Goal: Information Seeking & Learning: Check status

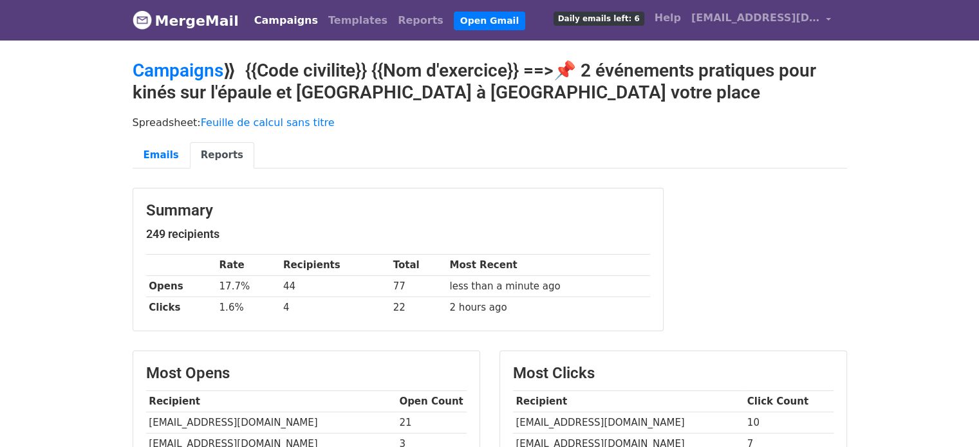
click at [272, 28] on link "Campaigns" at bounding box center [286, 21] width 74 height 26
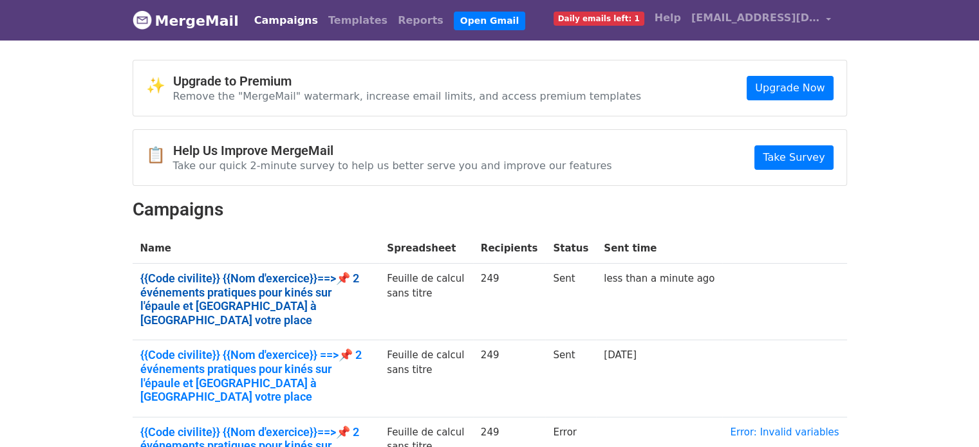
click at [324, 279] on link "{{Code civilite}} {{Nom d'exercice}}==>📌 2 événements pratiques pour kinés sur …" at bounding box center [256, 299] width 232 height 55
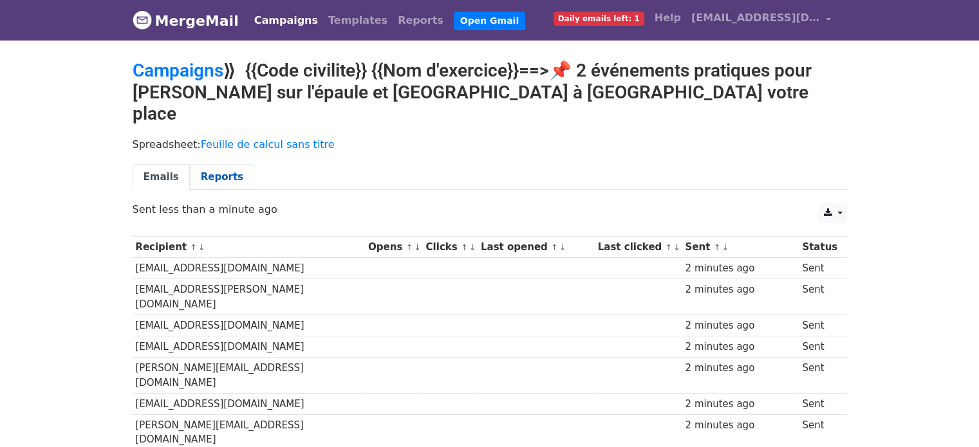
click at [235, 164] on link "Reports" at bounding box center [222, 177] width 64 height 26
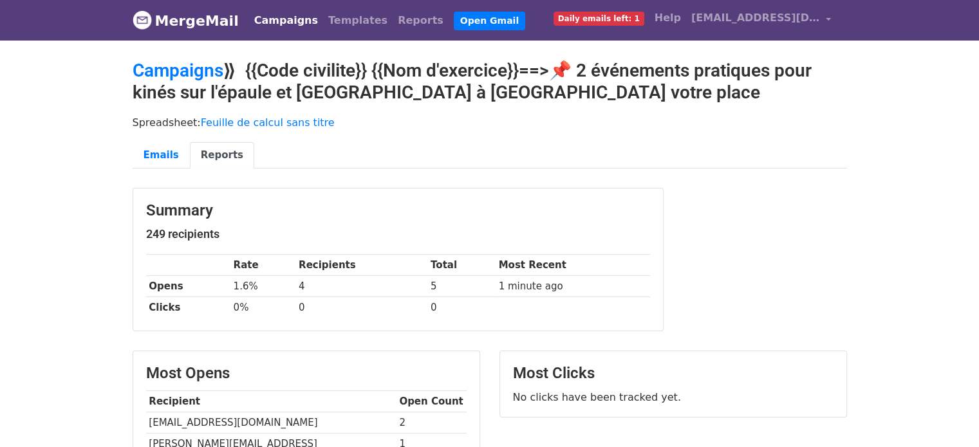
click at [532, 370] on h3 "Most Clicks" at bounding box center [673, 373] width 321 height 19
click at [277, 24] on link "Campaigns" at bounding box center [286, 21] width 74 height 26
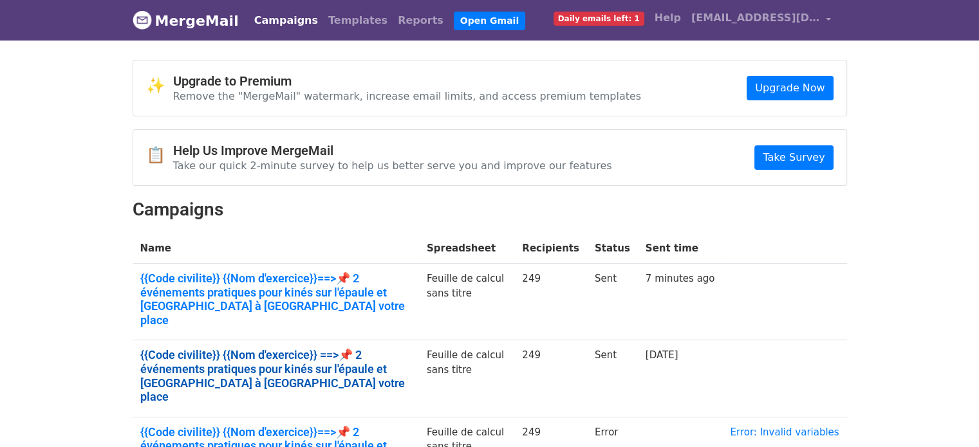
click at [277, 348] on link "{{Code civilite}} {{Nom d'exercice}} ==>📌 2 événements pratiques pour kinés sur…" at bounding box center [275, 375] width 271 height 55
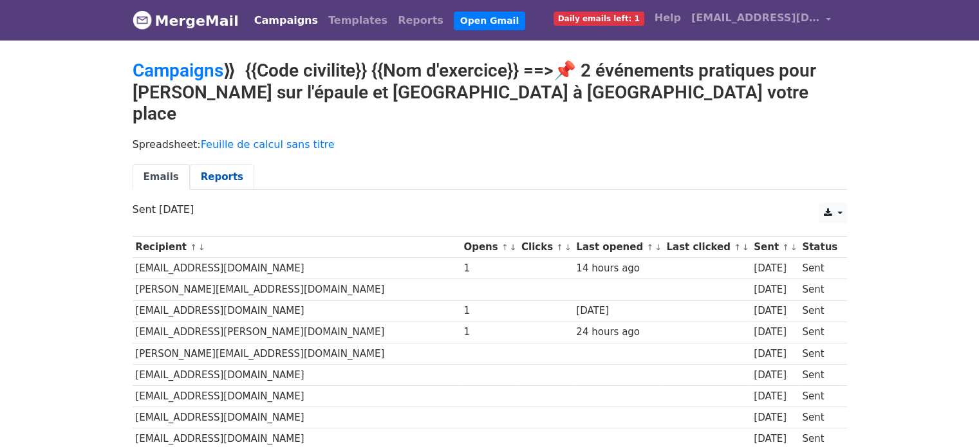
click at [212, 164] on link "Reports" at bounding box center [222, 177] width 64 height 26
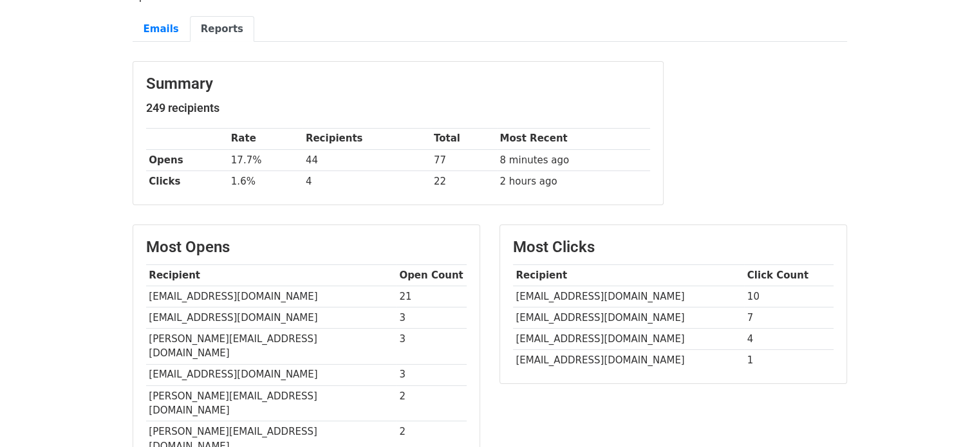
scroll to position [149, 0]
click at [978, 216] on html "MergeMail Campaigns Templates Reports Open Gmail Daily emails left: 1 Help [EMA…" at bounding box center [489, 339] width 979 height 977
click at [552, 328] on td "[EMAIL_ADDRESS][DOMAIN_NAME]" at bounding box center [628, 338] width 231 height 21
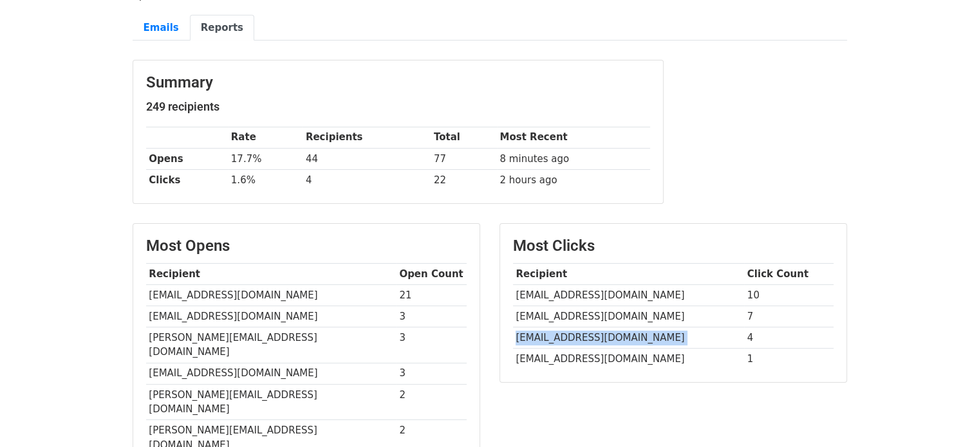
click at [552, 328] on td "quasi20@hotmail.fr" at bounding box center [628, 338] width 231 height 21
click at [562, 285] on td "direction-svp@ghicl.net" at bounding box center [628, 295] width 231 height 21
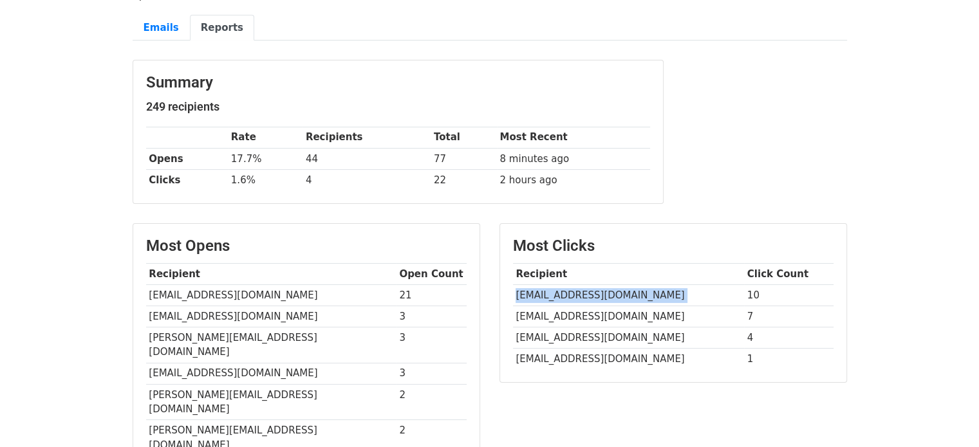
click at [562, 285] on td "direction-svp@ghicl.net" at bounding box center [628, 295] width 231 height 21
click at [561, 349] on td "csadoine@clinique-mitterie.com" at bounding box center [628, 359] width 231 height 21
click at [561, 328] on td "quasi20@hotmail.fr" at bounding box center [628, 338] width 231 height 21
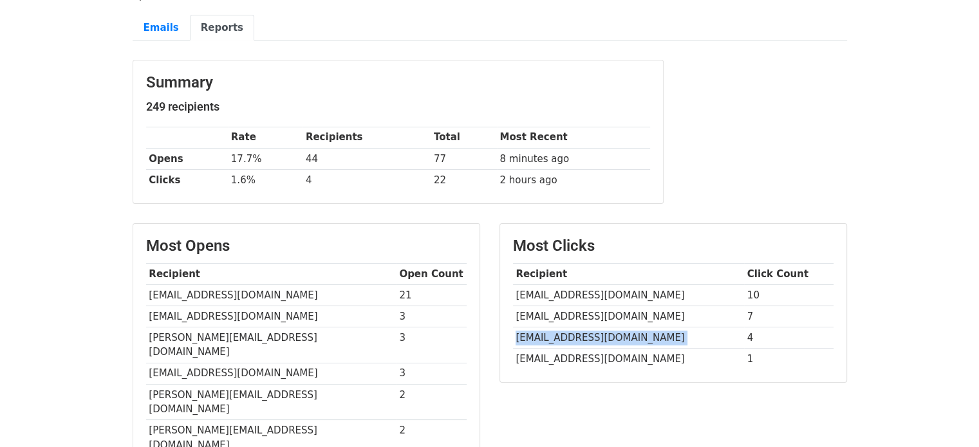
click at [561, 328] on td "quasi20@hotmail.fr" at bounding box center [628, 338] width 231 height 21
click at [183, 285] on td "kinebalneo@wanadoo.fr" at bounding box center [271, 295] width 250 height 21
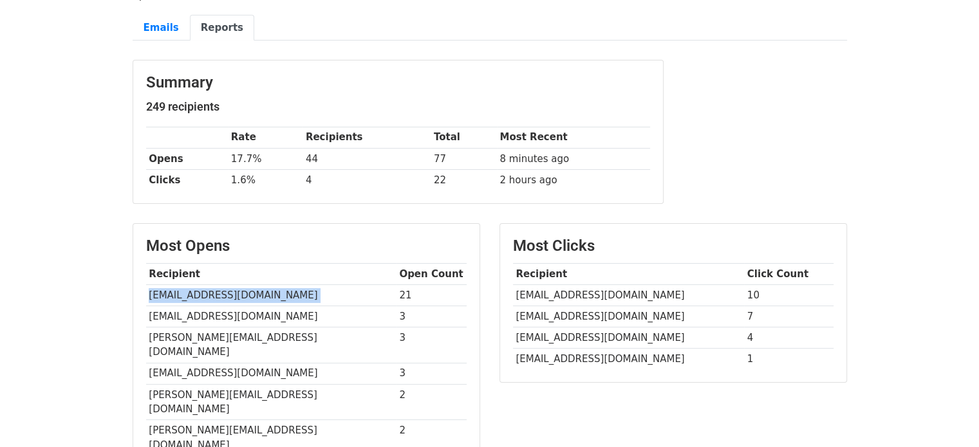
click at [183, 285] on td "kinebalneo@wanadoo.fr" at bounding box center [271, 295] width 250 height 21
copy tr "kinebalneo@wanadoo.fr"
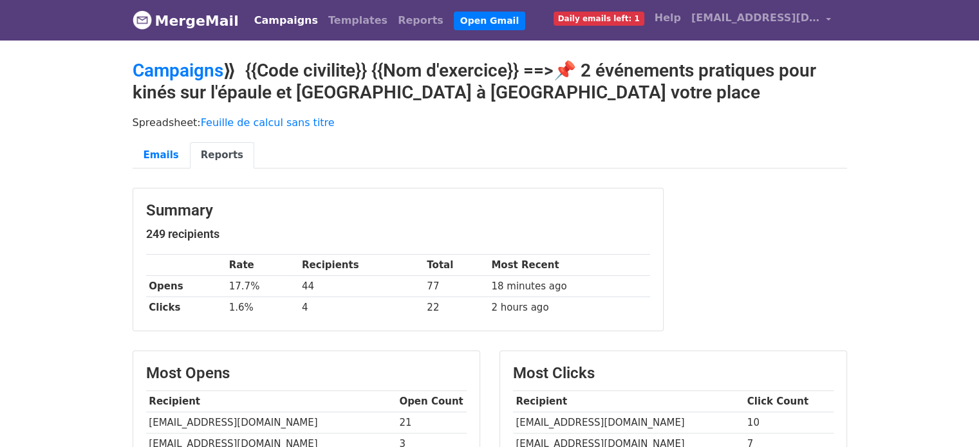
click at [283, 24] on link "Campaigns" at bounding box center [286, 21] width 74 height 26
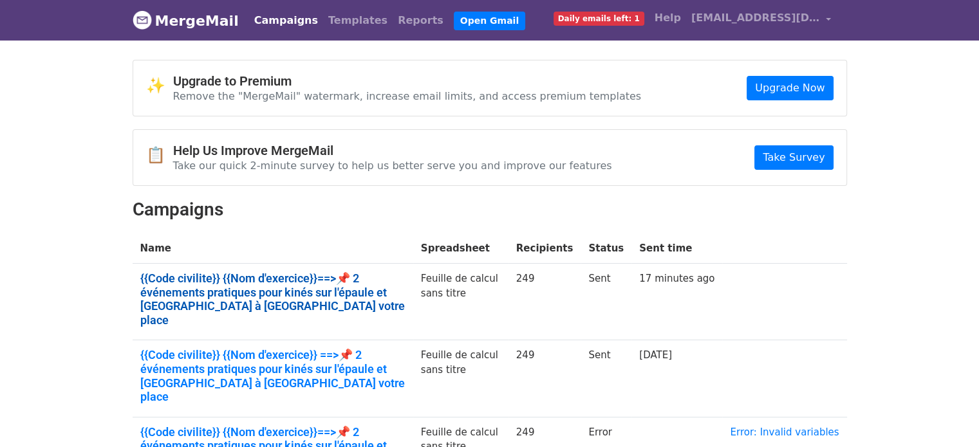
click at [235, 281] on link "{{Code civilite}} {{Nom d'exercice}}==>📌 2 événements pratiques pour kinés sur …" at bounding box center [272, 299] width 265 height 55
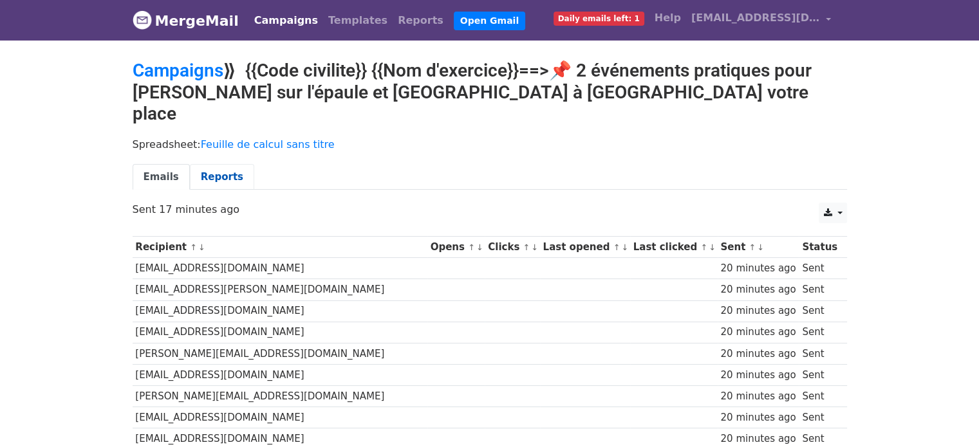
click at [220, 164] on link "Reports" at bounding box center [222, 177] width 64 height 26
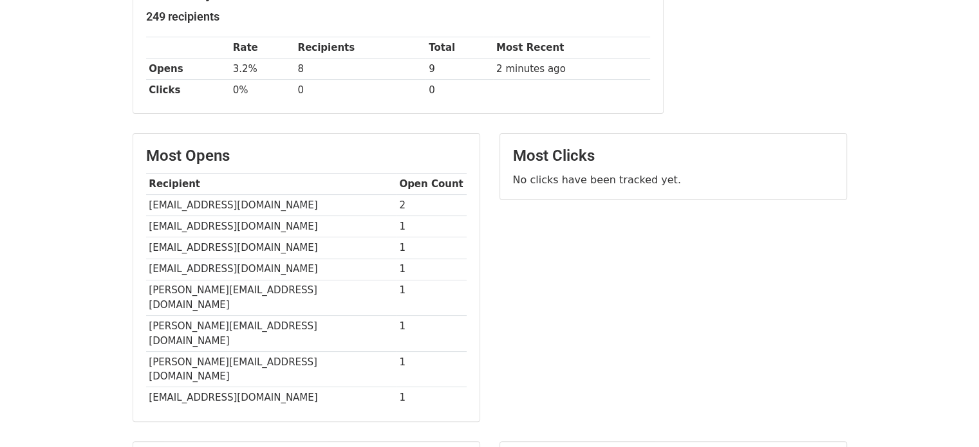
scroll to position [211, 0]
